Goal: Task Accomplishment & Management: Use online tool/utility

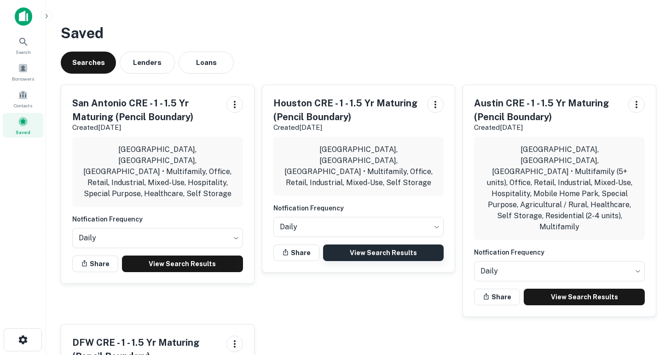
click at [391, 245] on link "View Search Results" at bounding box center [383, 253] width 121 height 17
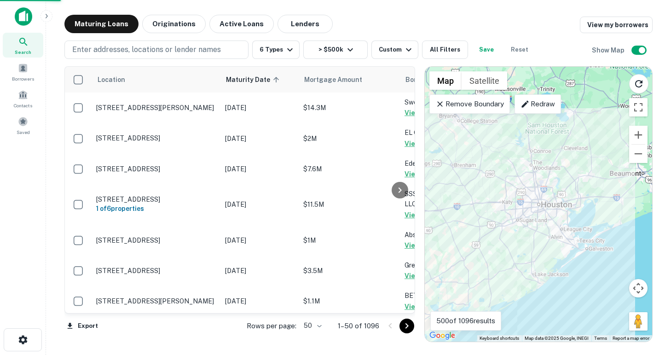
click at [317, 327] on body "Search Borrowers Contacts Saved Maturing Loans Originations Active Loans Lender…" at bounding box center [335, 177] width 671 height 355
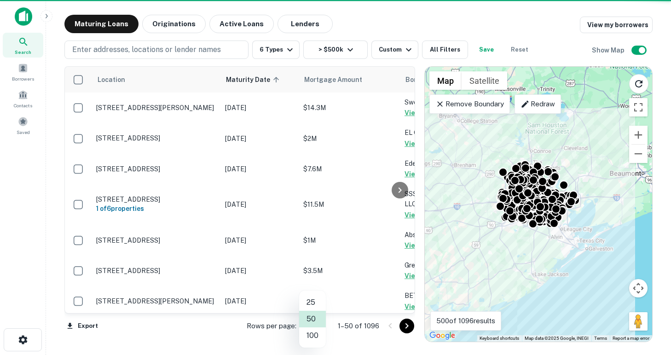
click at [312, 338] on li "100" at bounding box center [312, 335] width 27 height 17
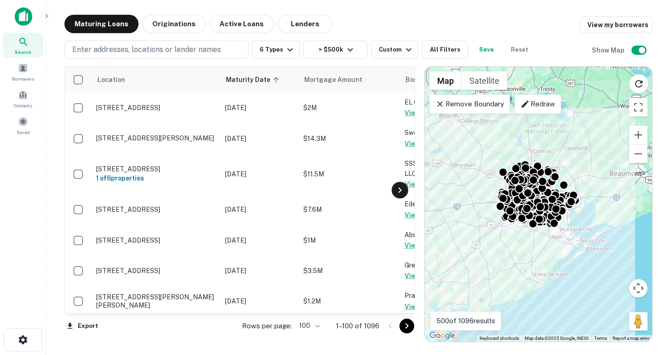
click at [399, 192] on icon at bounding box center [400, 190] width 11 height 11
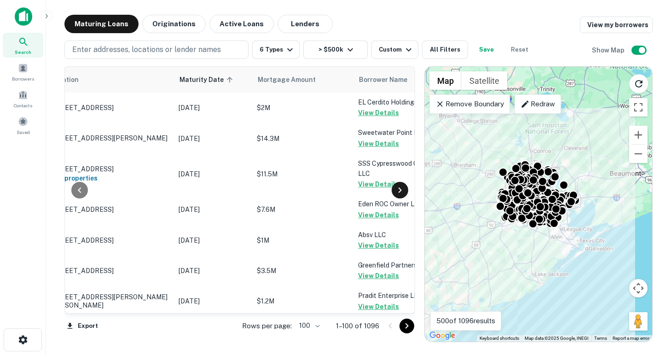
scroll to position [0, 387]
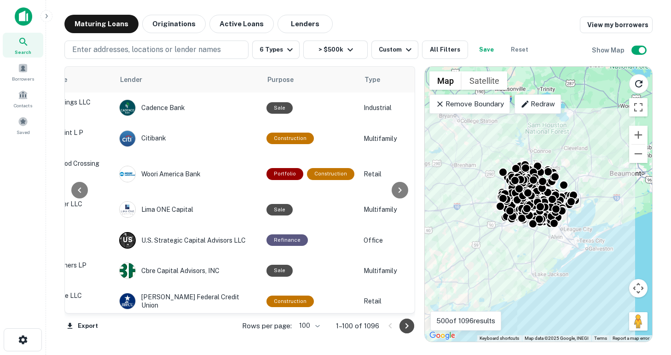
click at [409, 325] on icon "Go to next page" at bounding box center [407, 326] width 11 height 11
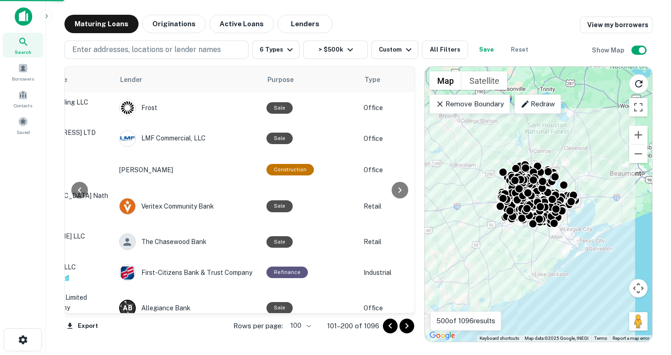
click at [409, 325] on icon "Go to next page" at bounding box center [407, 326] width 11 height 11
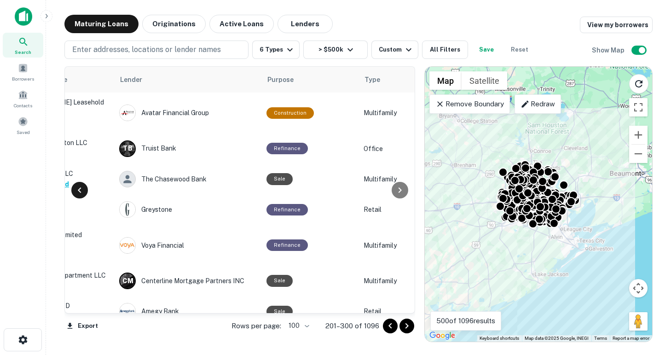
click at [77, 193] on icon at bounding box center [79, 190] width 11 height 11
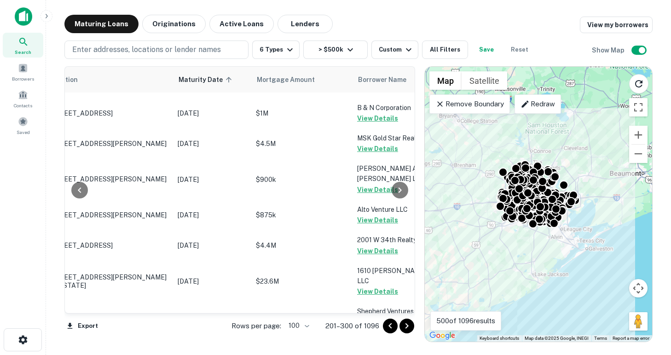
scroll to position [2964, 47]
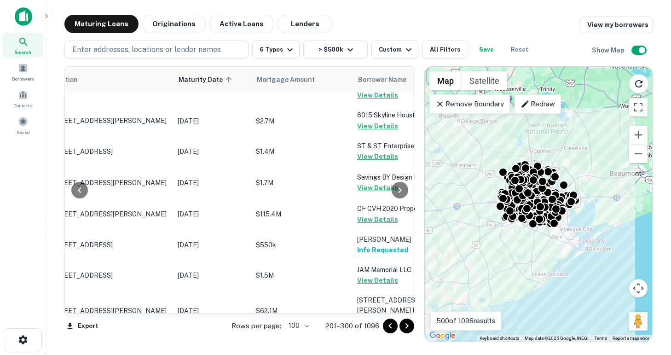
click at [406, 326] on icon "Go to next page" at bounding box center [407, 326] width 11 height 11
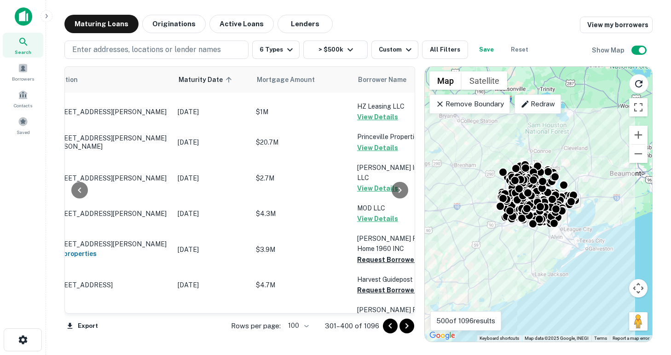
scroll to position [2173, 47]
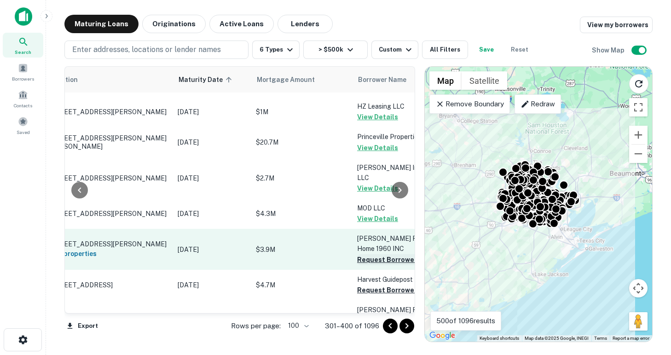
click at [370, 254] on button "Request Borrower Info" at bounding box center [394, 259] width 75 height 11
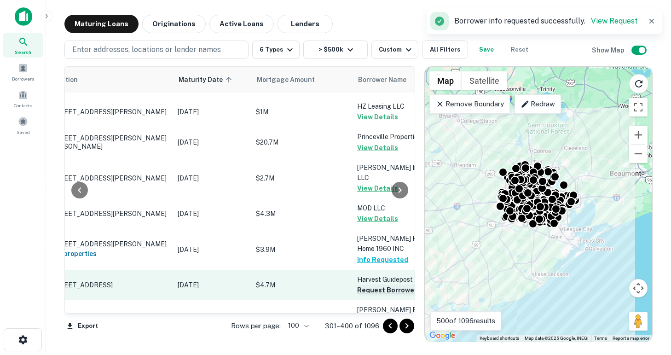
click at [367, 285] on button "Request Borrower Info" at bounding box center [394, 290] width 75 height 11
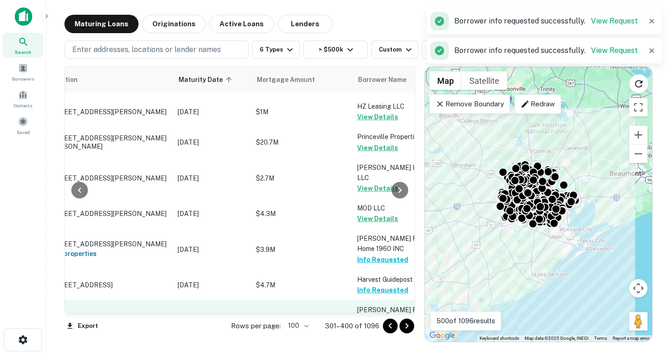
click at [375, 326] on button "Request Borrower Info" at bounding box center [394, 331] width 75 height 11
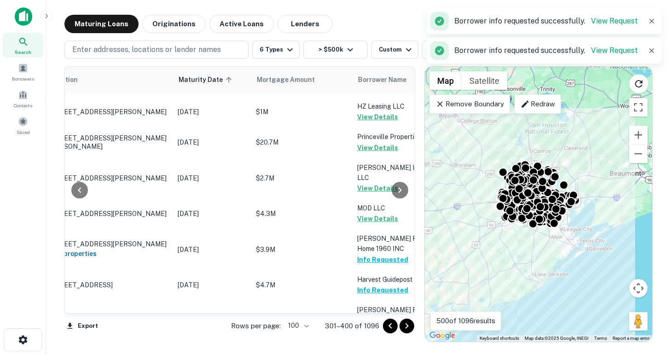
scroll to position [2275, 47]
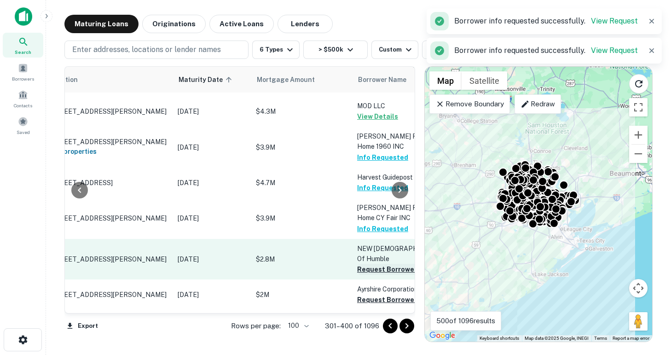
click at [367, 264] on button "Request Borrower Info" at bounding box center [394, 269] width 75 height 11
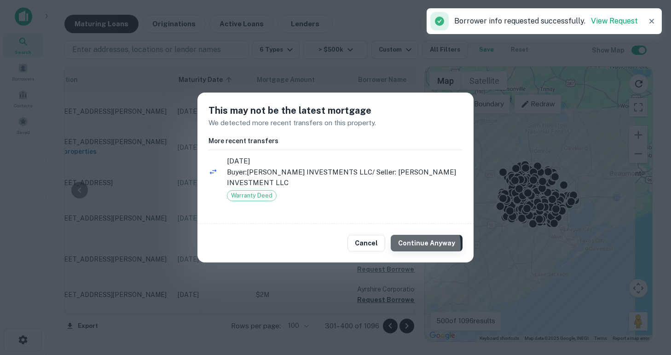
click at [417, 245] on button "Continue Anyway" at bounding box center [427, 243] width 72 height 17
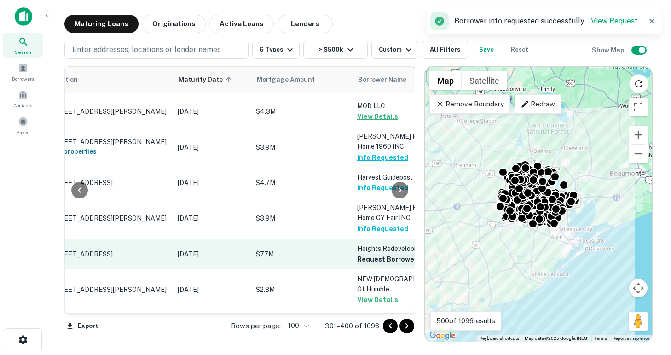
click at [369, 254] on button "Request Borrower Info" at bounding box center [394, 259] width 75 height 11
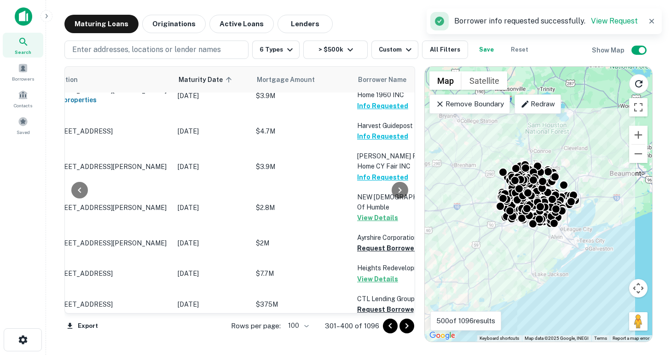
scroll to position [2326, 47]
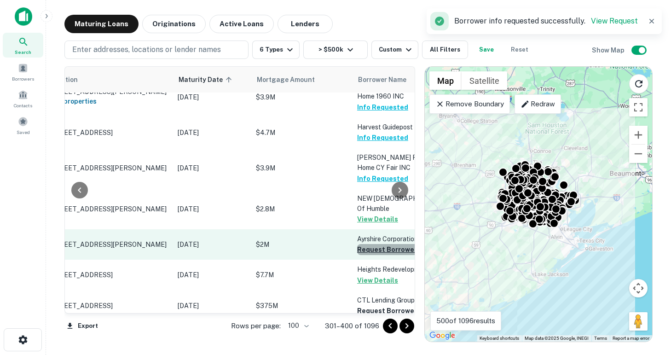
click at [367, 244] on button "Request Borrower Info" at bounding box center [394, 249] width 75 height 11
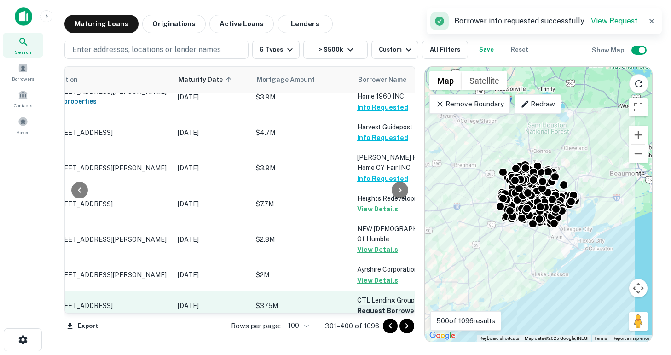
click at [371, 305] on button "Request Borrower Info" at bounding box center [394, 310] width 75 height 11
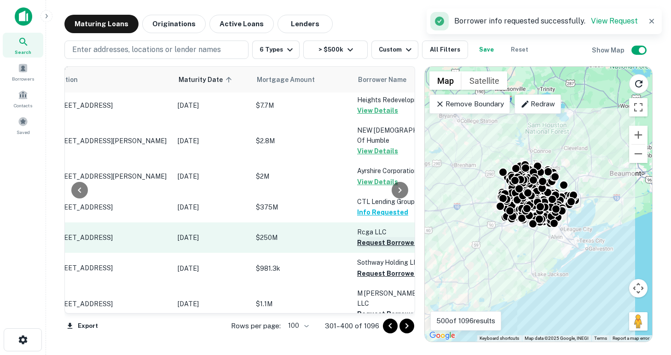
click at [367, 237] on button "Request Borrower Info" at bounding box center [394, 242] width 75 height 11
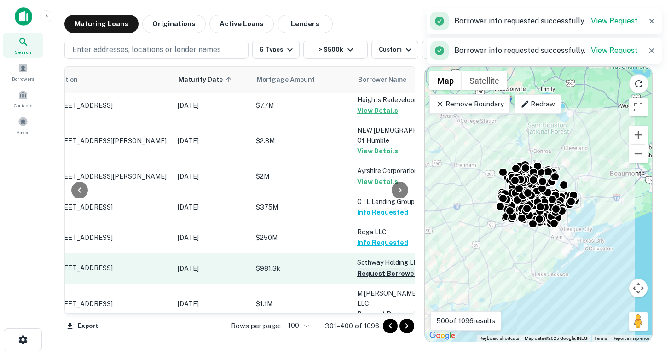
click at [367, 268] on button "Request Borrower Info" at bounding box center [394, 273] width 75 height 11
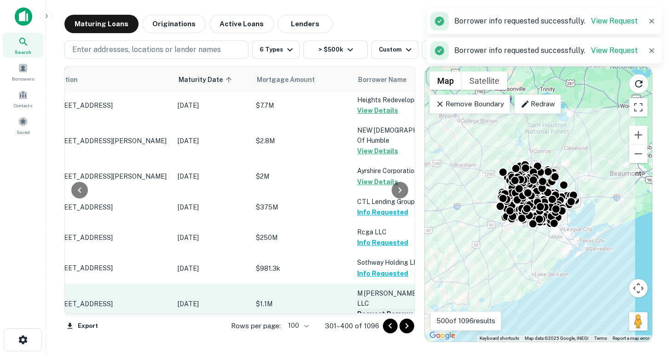
click at [371, 309] on button "Request Borrower Info" at bounding box center [394, 314] width 75 height 11
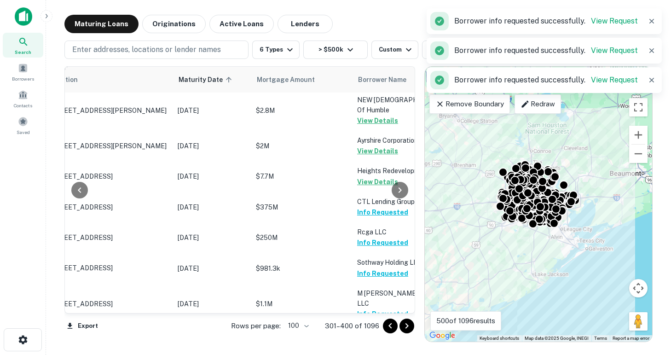
click at [375, 339] on button "Request Borrower Info" at bounding box center [394, 344] width 75 height 11
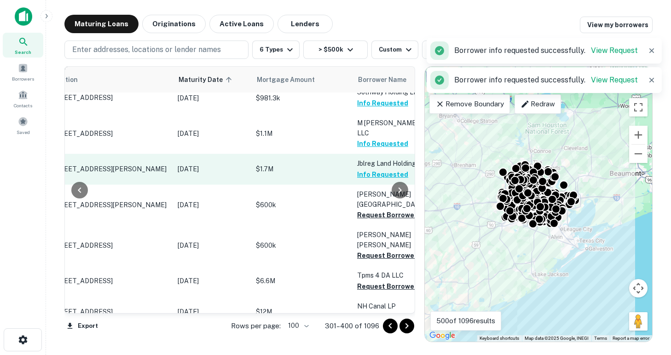
scroll to position [2594, 47]
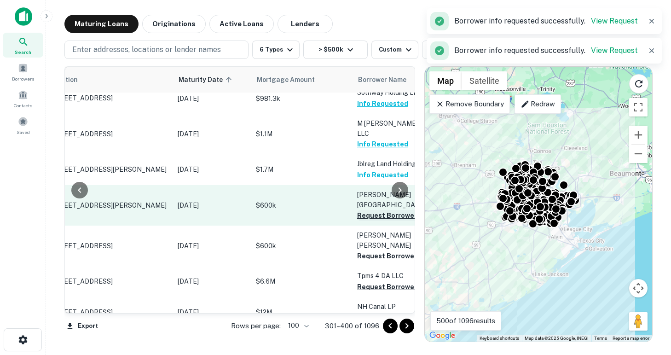
click at [373, 210] on button "Request Borrower Info" at bounding box center [394, 215] width 75 height 11
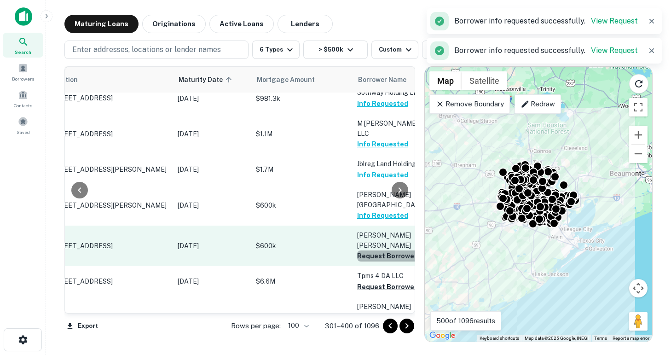
click at [367, 251] on button "Request Borrower Info" at bounding box center [394, 256] width 75 height 11
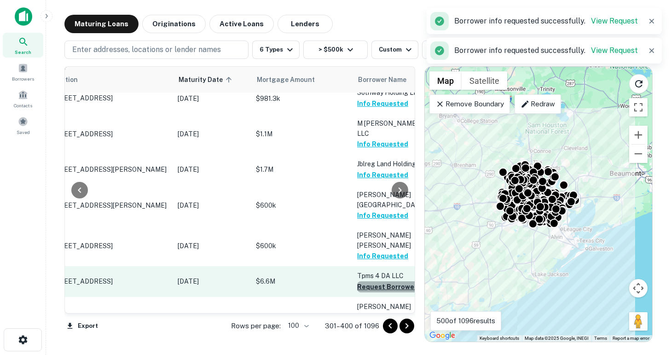
click at [366, 281] on button "Request Borrower Info" at bounding box center [394, 286] width 75 height 11
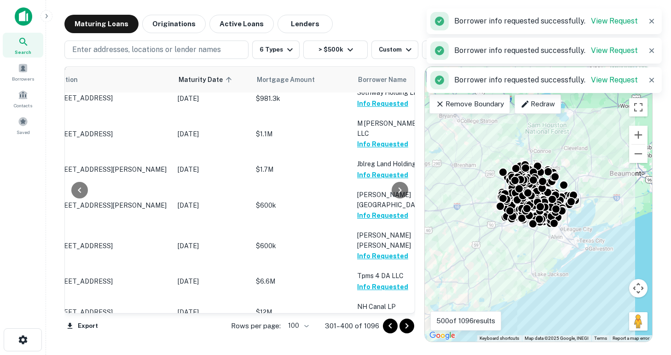
click at [374, 327] on td "15840 FM 529 LP Request Borrower Info" at bounding box center [403, 342] width 101 height 30
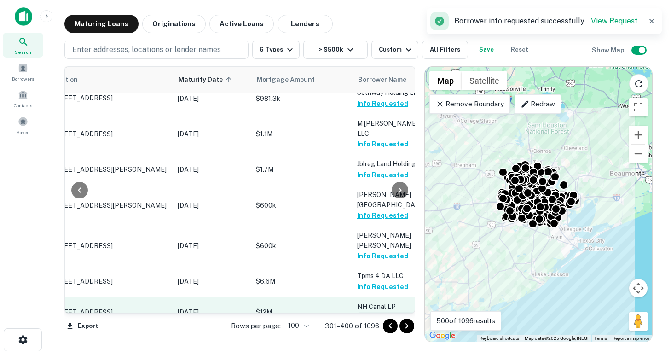
click at [373, 312] on button "Request Borrower Info" at bounding box center [394, 317] width 75 height 11
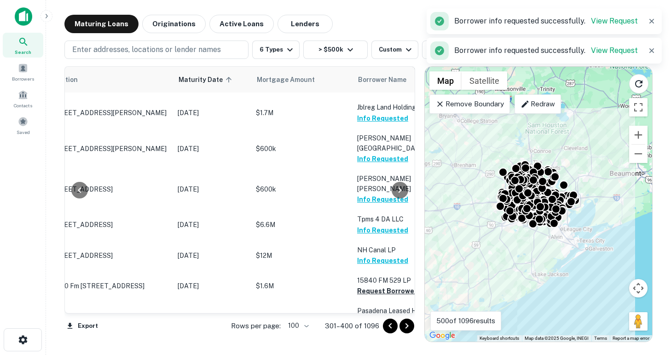
scroll to position [2709, 47]
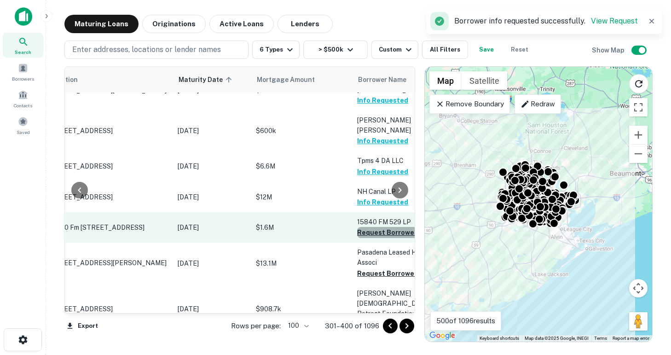
click at [370, 227] on button "Request Borrower Info" at bounding box center [394, 232] width 75 height 11
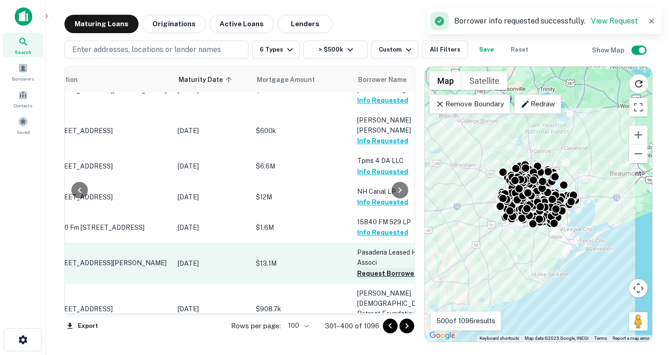
click at [369, 268] on button "Request Borrower Info" at bounding box center [394, 273] width 75 height 11
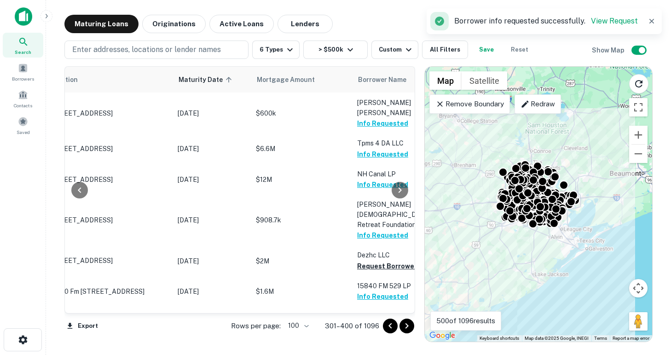
scroll to position [2725, 47]
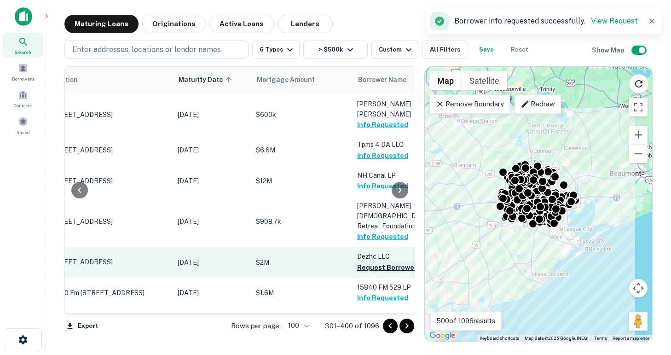
click at [368, 262] on button "Request Borrower Info" at bounding box center [394, 267] width 75 height 11
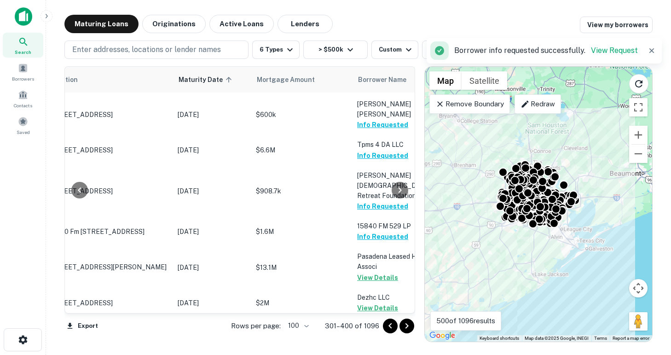
scroll to position [2811, 47]
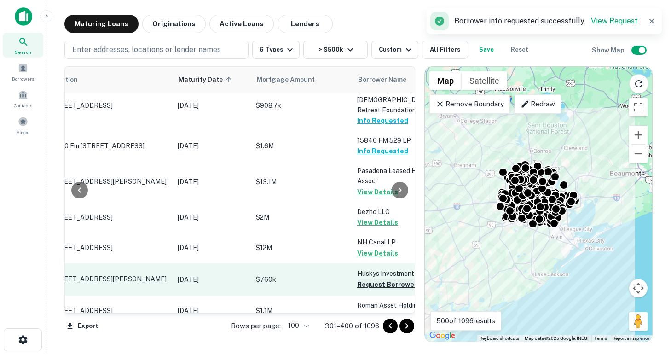
click at [368, 279] on button "Request Borrower Info" at bounding box center [394, 284] width 75 height 11
